Goal: Navigation & Orientation: Find specific page/section

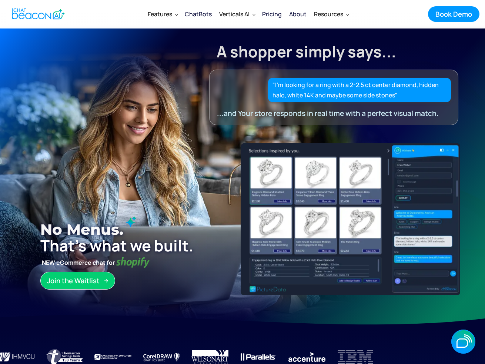
click at [167, 17] on div "Features" at bounding box center [160, 14] width 24 height 10
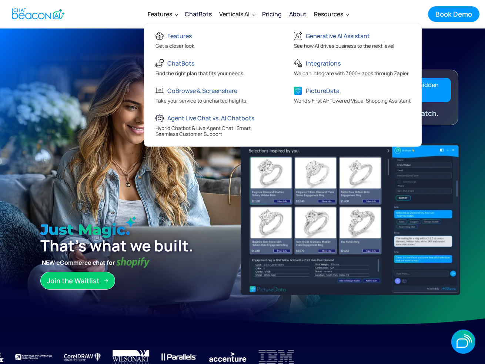
click at [345, 36] on div "Generative AI Assistant" at bounding box center [338, 36] width 64 height 10
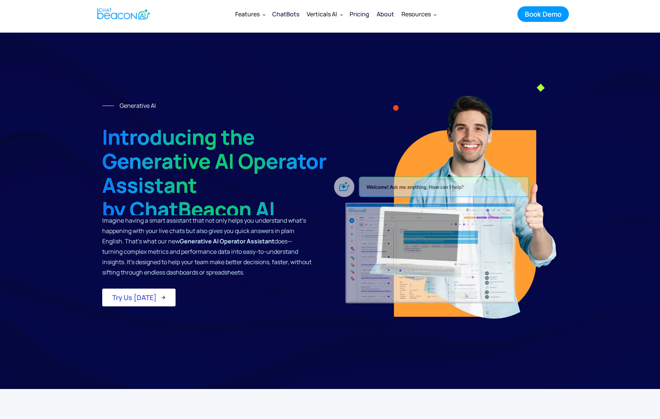
click at [261, 19] on div "Features" at bounding box center [250, 14] width 37 height 18
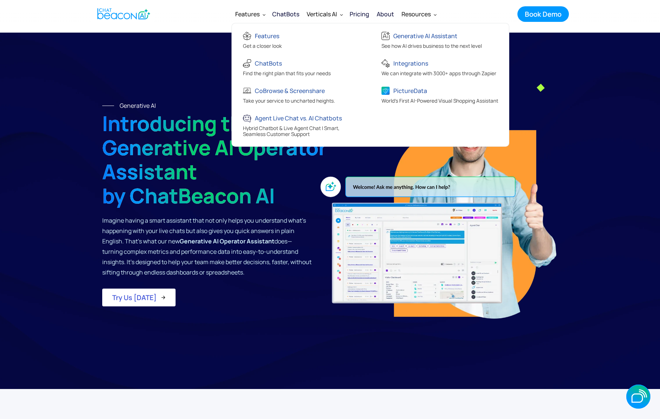
click at [315, 72] on div "Find the right plan that fits your needs" at bounding box center [287, 74] width 88 height 8
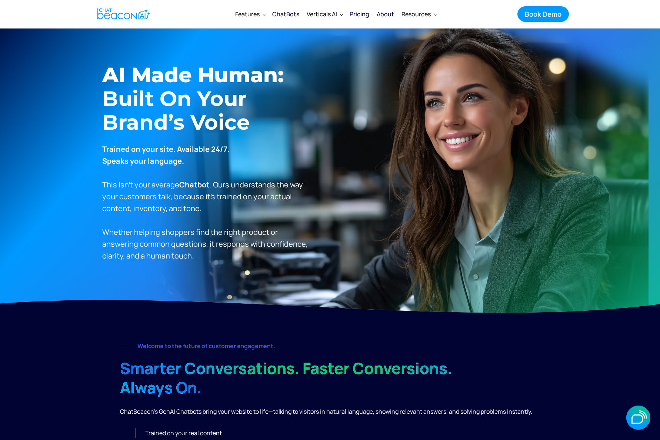
scroll to position [6, 0]
